Goal: Register for event/course

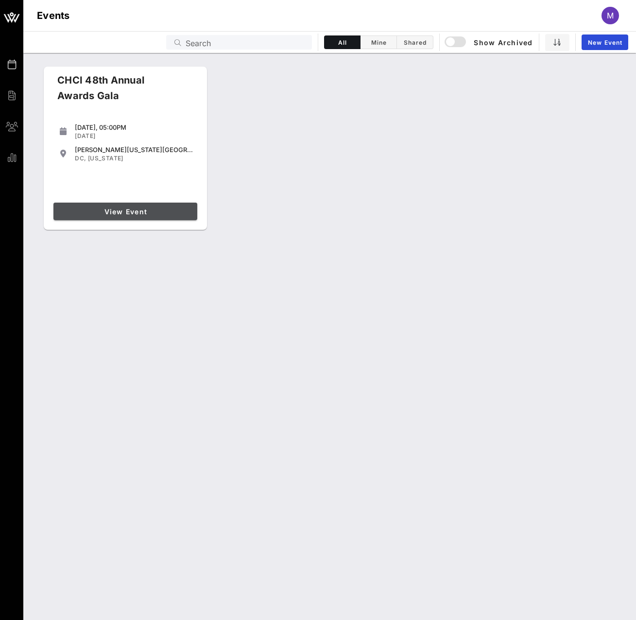
click at [142, 215] on span "View Event" at bounding box center [125, 212] width 136 height 8
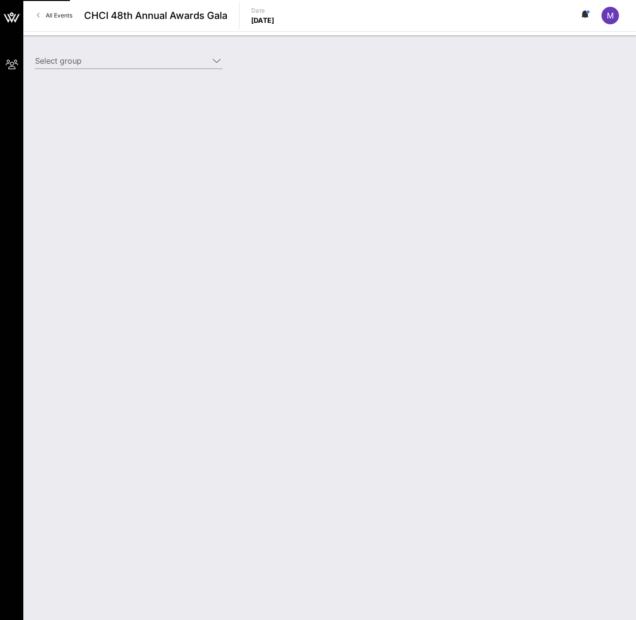
type input "UPS Corporation (UPS Corporation) [[PERSON_NAME], [EMAIL_ADDRESS][DOMAIN_NAME]]"
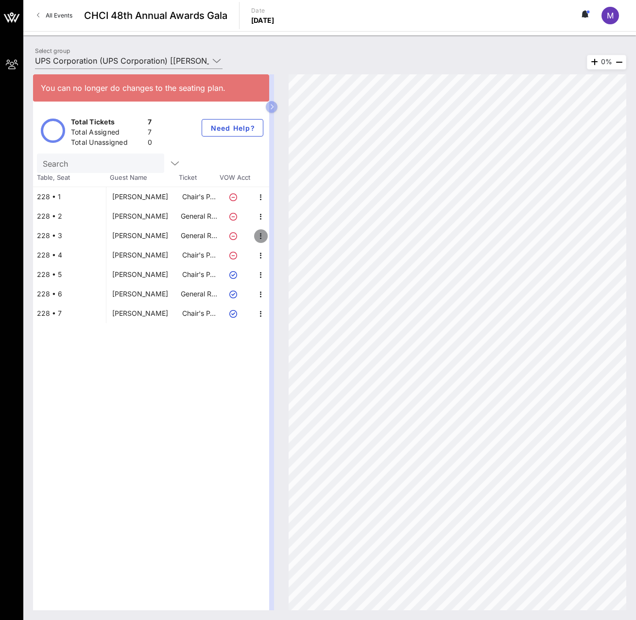
click at [260, 236] on icon "button" at bounding box center [261, 236] width 12 height 12
click at [286, 236] on div "Edit" at bounding box center [281, 239] width 11 height 8
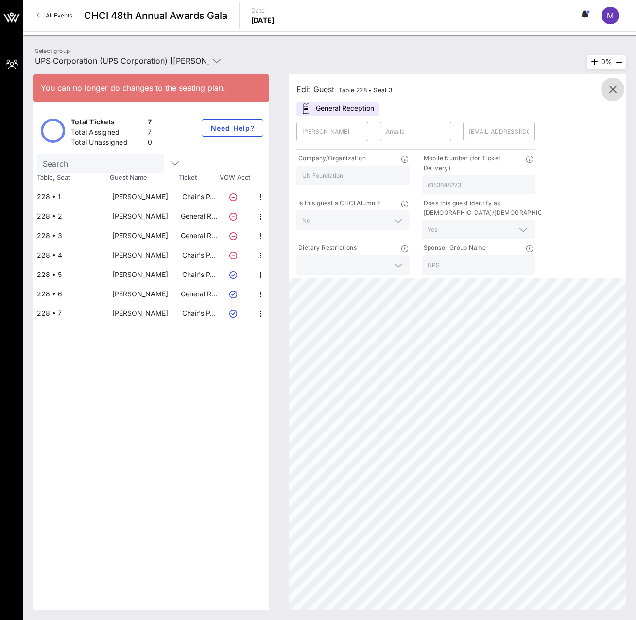
click at [616, 84] on icon "button" at bounding box center [613, 90] width 12 height 12
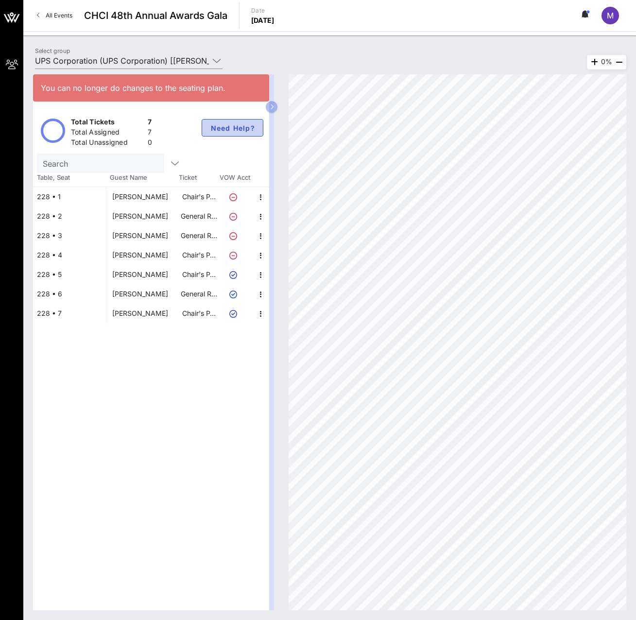
click at [227, 128] on span "Need Help?" at bounding box center [232, 128] width 45 height 8
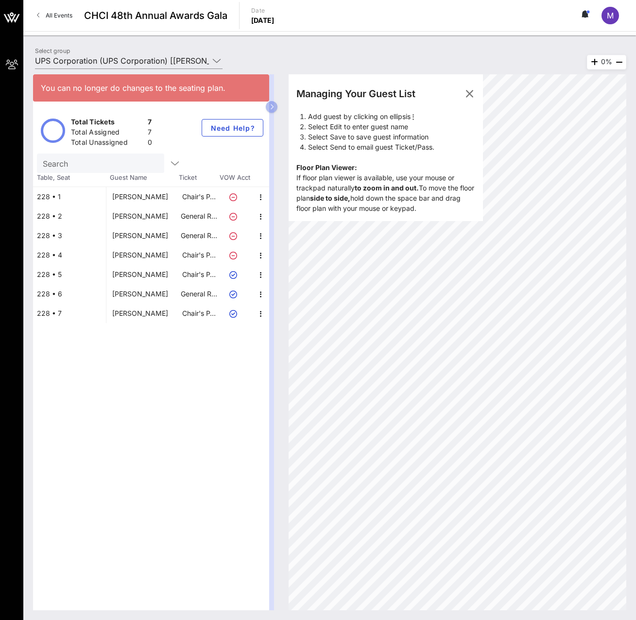
click at [360, 181] on div "Managing Your Guest List Add guest by clicking on ellipsis Select Edit to enter…" at bounding box center [386, 147] width 194 height 147
click at [346, 127] on li "Select Edit to enter guest name" at bounding box center [391, 127] width 167 height 10
click at [470, 93] on icon "button" at bounding box center [470, 94] width 12 height 12
